Goal: Complete application form

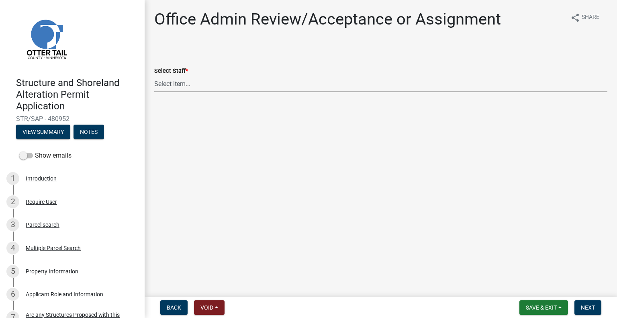
click at [199, 84] on select "Select Item... [PERSON_NAME] ([EMAIL_ADDRESS][DOMAIN_NAME]) [PERSON_NAME] ([EMA…" at bounding box center [380, 84] width 453 height 16
click at [154, 76] on select "Select Item... [PERSON_NAME] ([EMAIL_ADDRESS][DOMAIN_NAME]) [PERSON_NAME] ([EMA…" at bounding box center [380, 84] width 453 height 16
select select "587f38f5-c90e-4c12-9e10-d3e23909bbca"
click at [589, 307] on span "Next" at bounding box center [588, 307] width 14 height 6
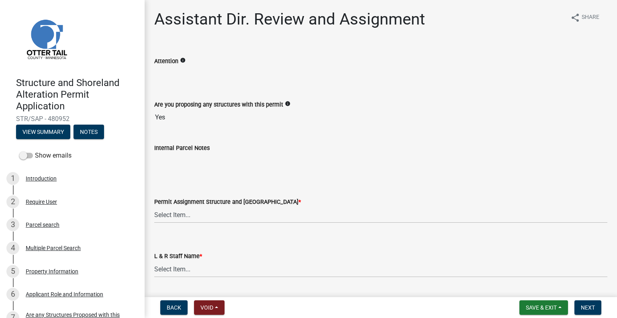
click at [540, 299] on nav "Back Void Withdraw Lock Expire Void Save & Exit Save Save & Exit Next" at bounding box center [381, 307] width 472 height 21
click at [540, 301] on button "Save & Exit" at bounding box center [544, 307] width 49 height 14
click at [532, 284] on button "Save & Exit" at bounding box center [536, 286] width 64 height 19
